Goal: Navigation & Orientation: Find specific page/section

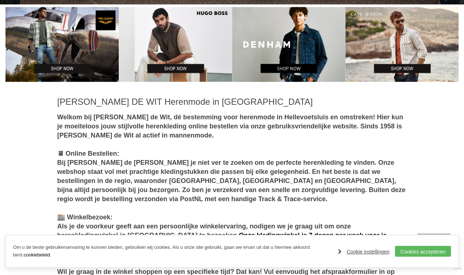
scroll to position [307, 0]
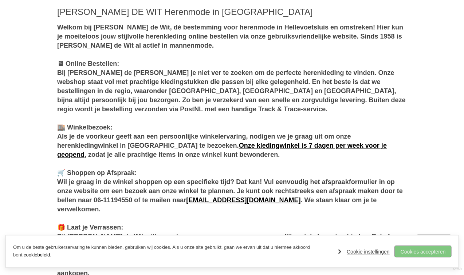
click at [407, 249] on link "Cookies accepteren" at bounding box center [423, 251] width 56 height 11
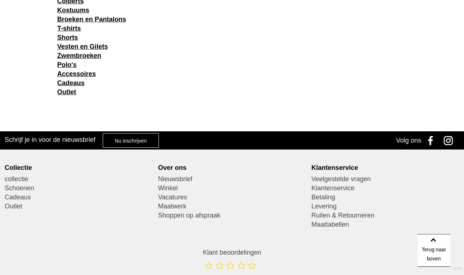
scroll to position [1038, 0]
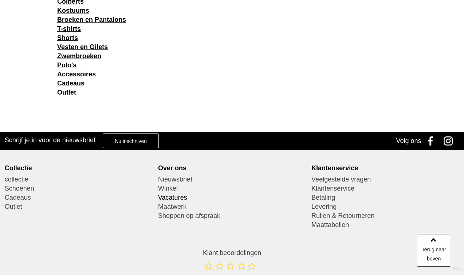
click at [177, 196] on link "Vacatures" at bounding box center [232, 197] width 148 height 9
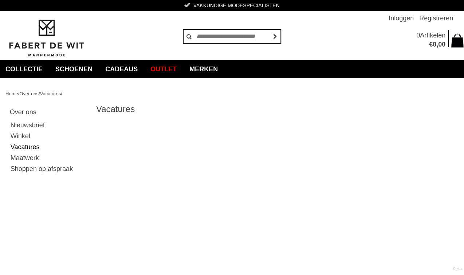
click at [28, 112] on h3 "Over ons" at bounding box center [48, 112] width 77 height 8
click at [20, 112] on h3 "Over ons" at bounding box center [48, 112] width 77 height 8
drag, startPoint x: 20, startPoint y: 112, endPoint x: 55, endPoint y: 103, distance: 36.0
click at [21, 111] on h3 "Over ons" at bounding box center [48, 112] width 77 height 8
click at [27, 149] on link "Vacatures" at bounding box center [48, 147] width 77 height 11
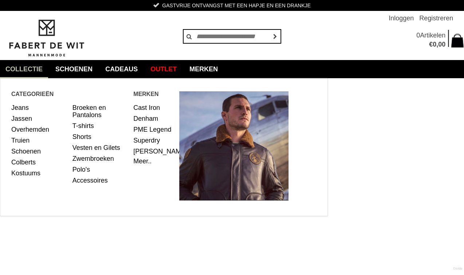
click at [31, 74] on link "collectie" at bounding box center [24, 69] width 48 height 18
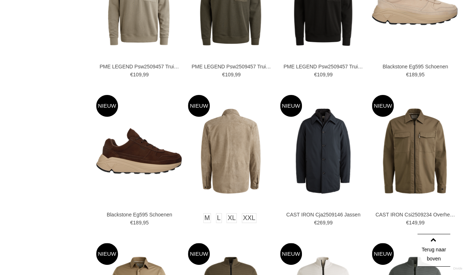
scroll to position [1384, 0]
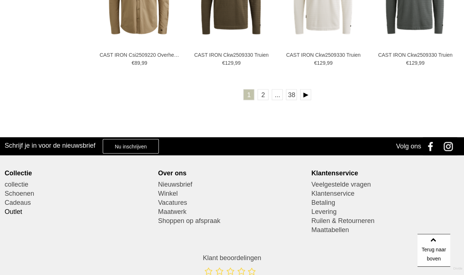
click at [17, 208] on link "Outlet" at bounding box center [79, 212] width 148 height 9
